Goal: Find specific page/section: Find specific page/section

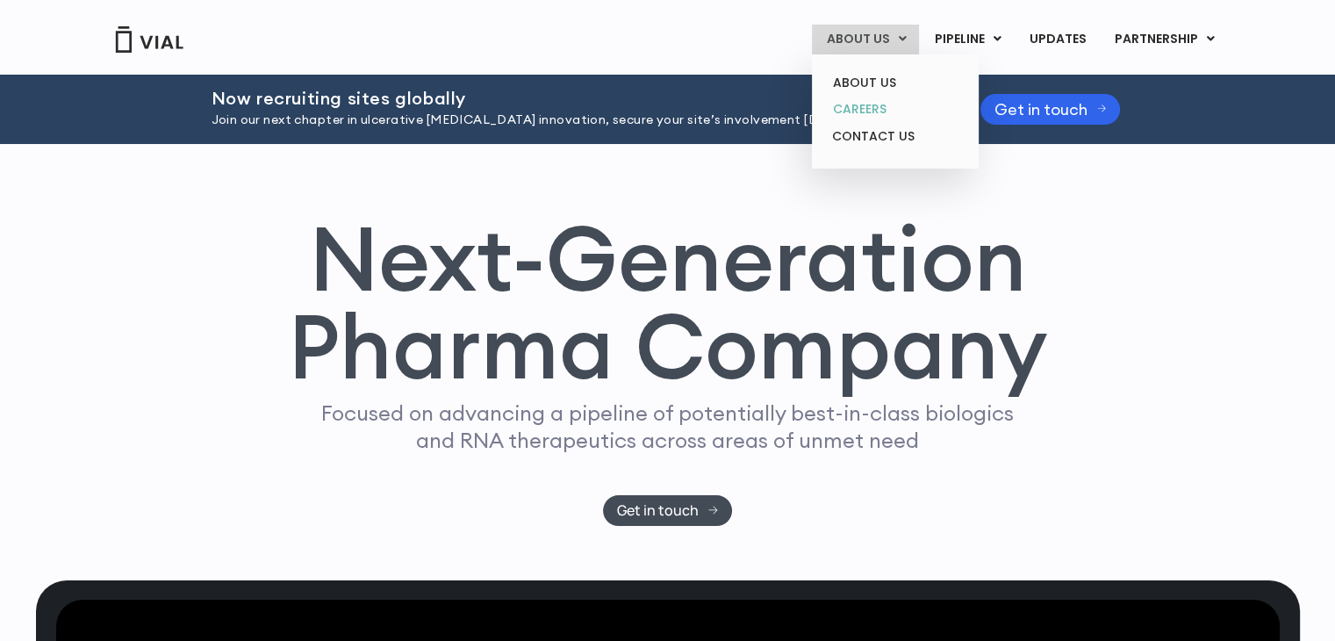
click at [870, 108] on link "CAREERS" at bounding box center [895, 109] width 154 height 27
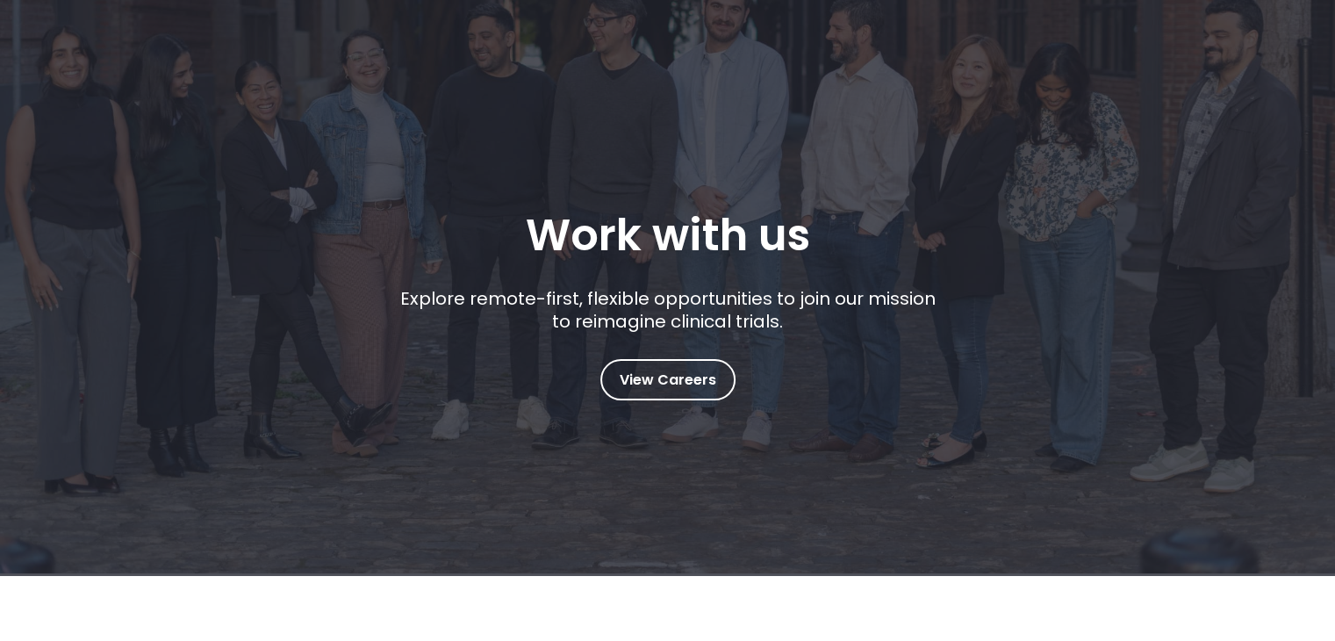
scroll to position [186, 0]
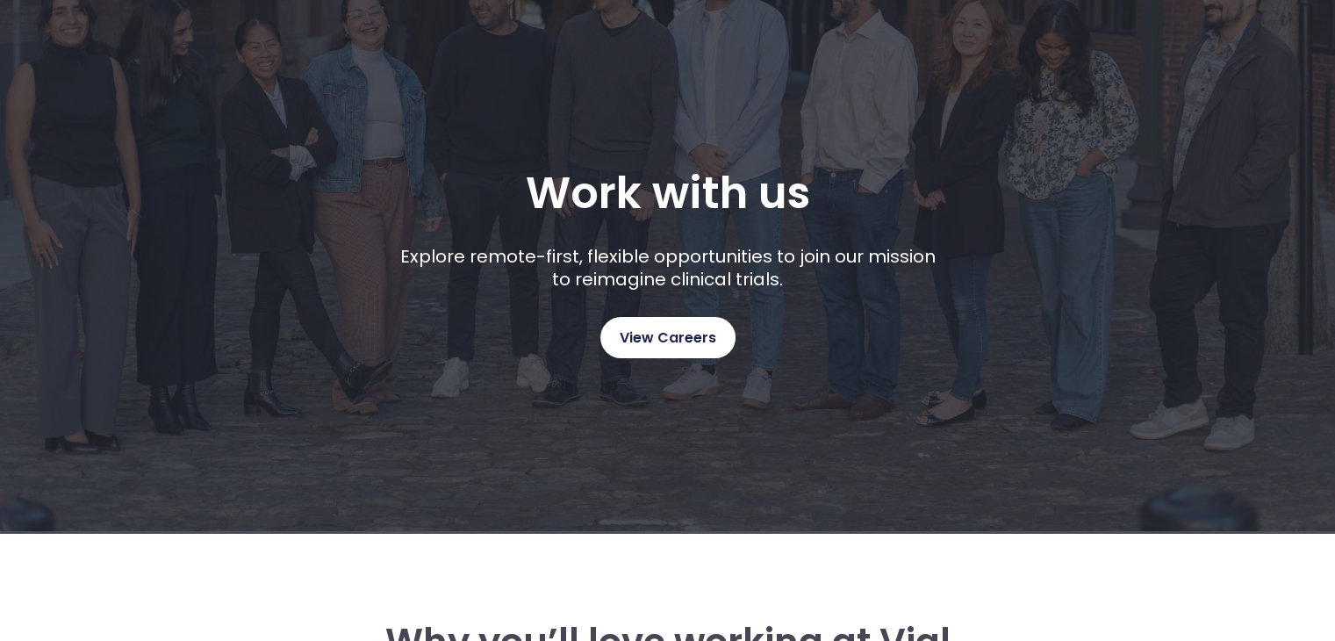
click at [713, 320] on link "View Careers" at bounding box center [667, 337] width 135 height 41
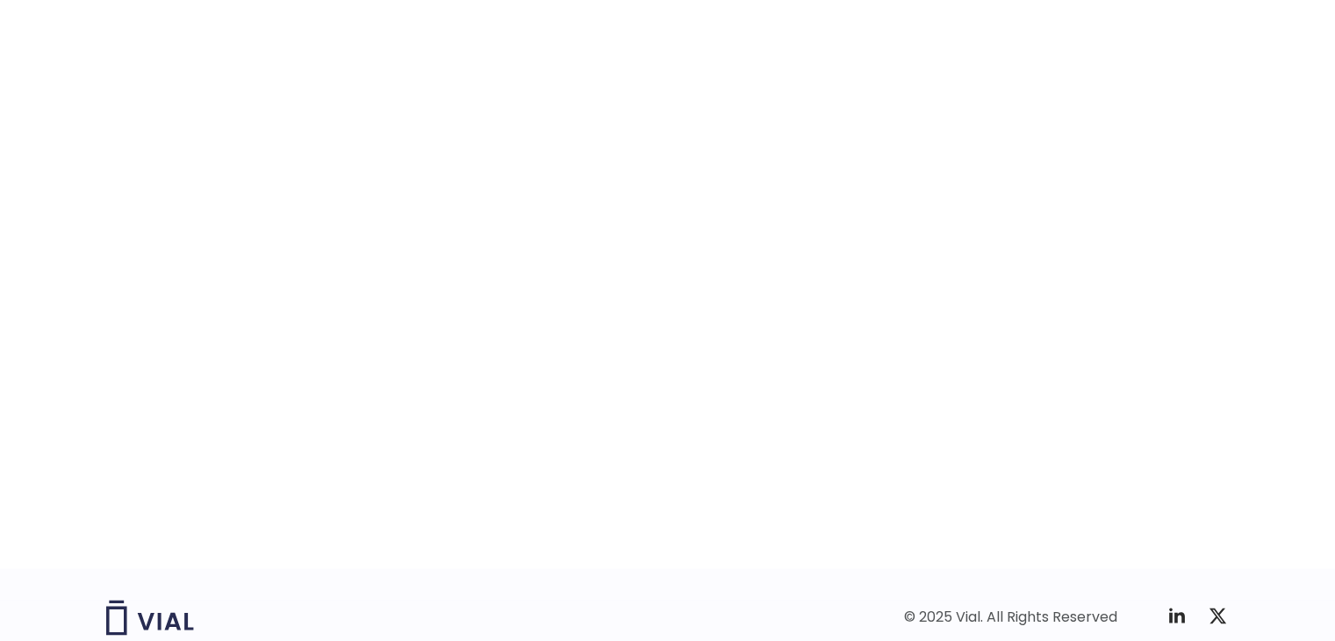
scroll to position [2701, 0]
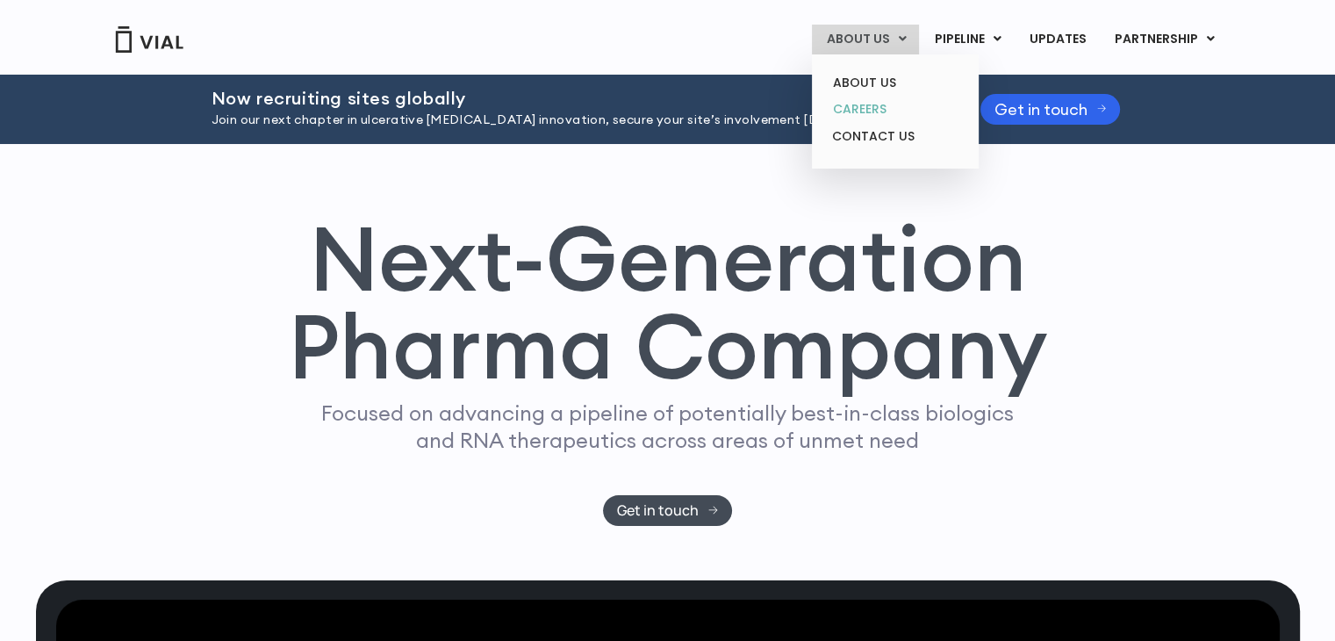
click at [867, 110] on link "CAREERS" at bounding box center [895, 109] width 154 height 27
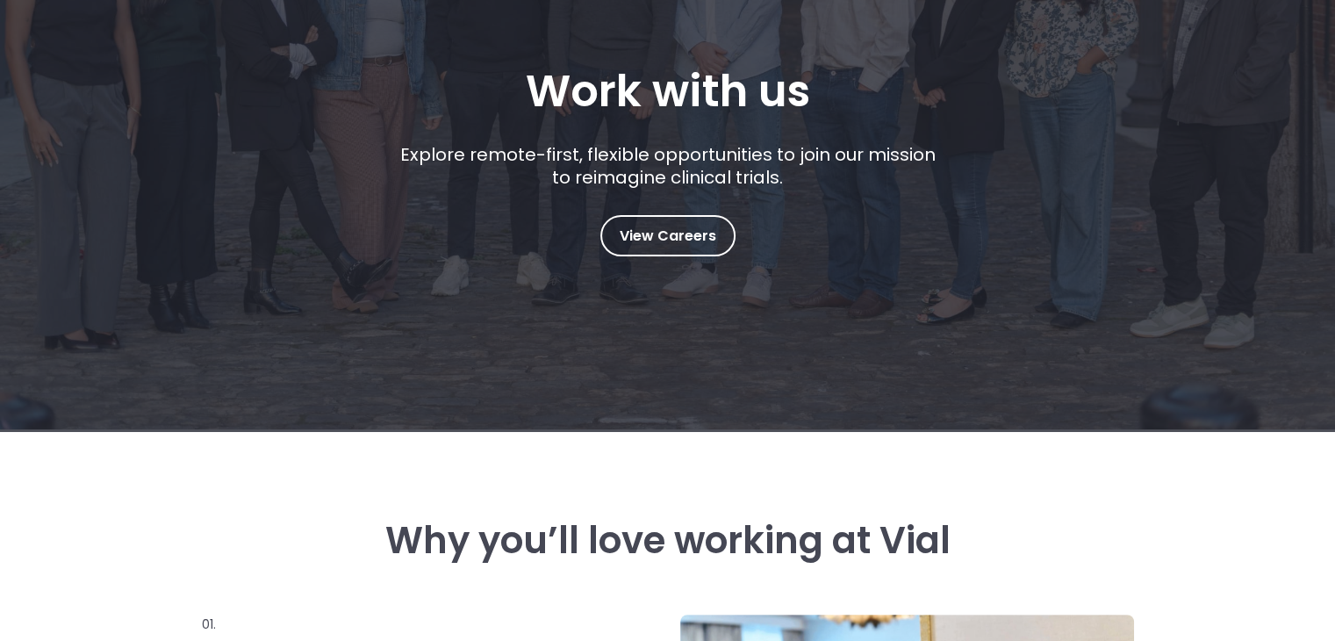
scroll to position [193, 0]
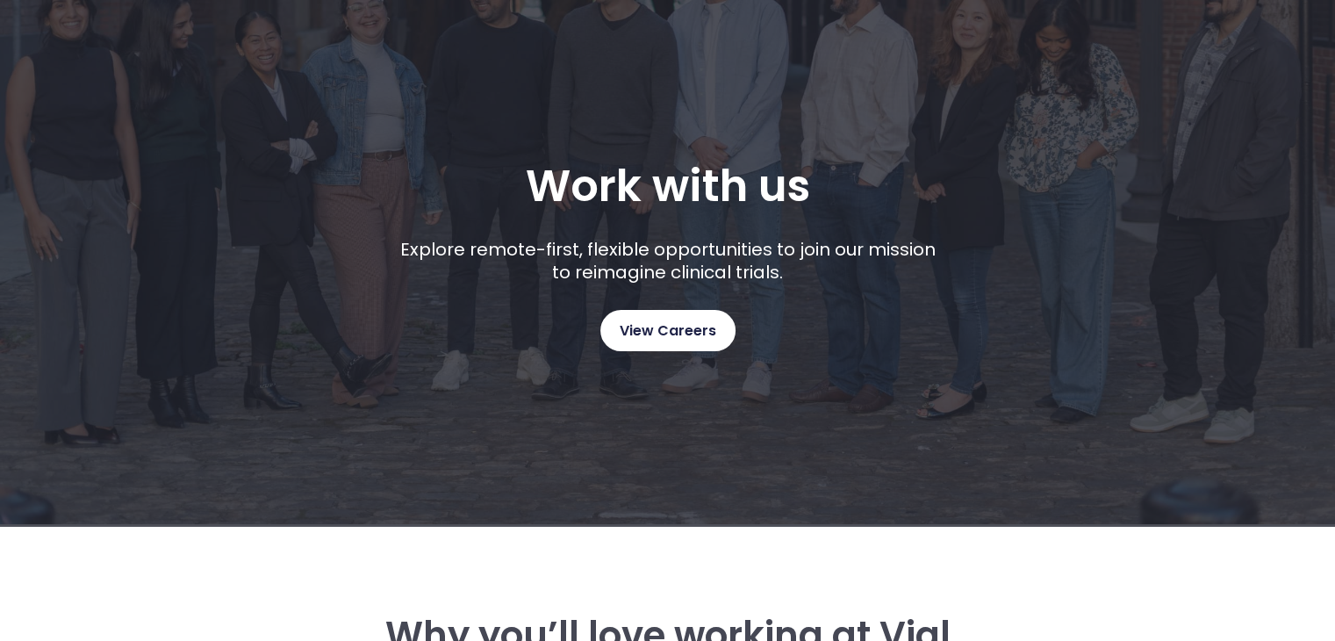
click at [682, 330] on span "View Careers" at bounding box center [668, 330] width 97 height 23
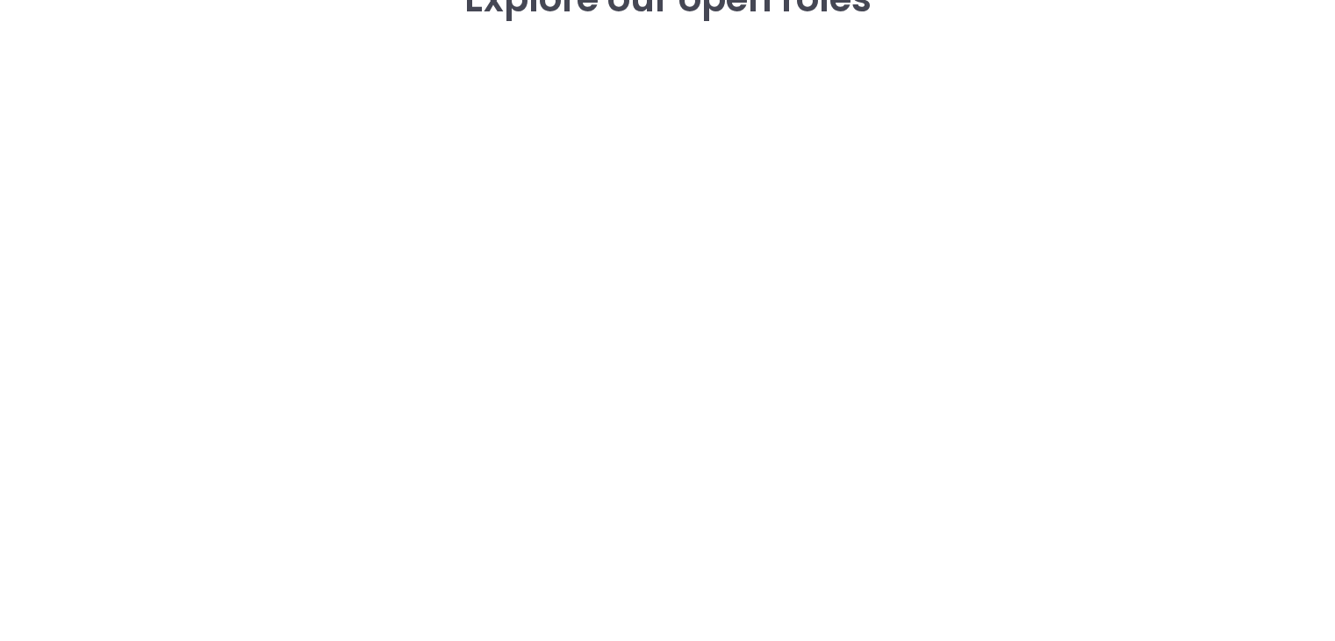
scroll to position [2799, 0]
